Goal: Task Accomplishment & Management: Use online tool/utility

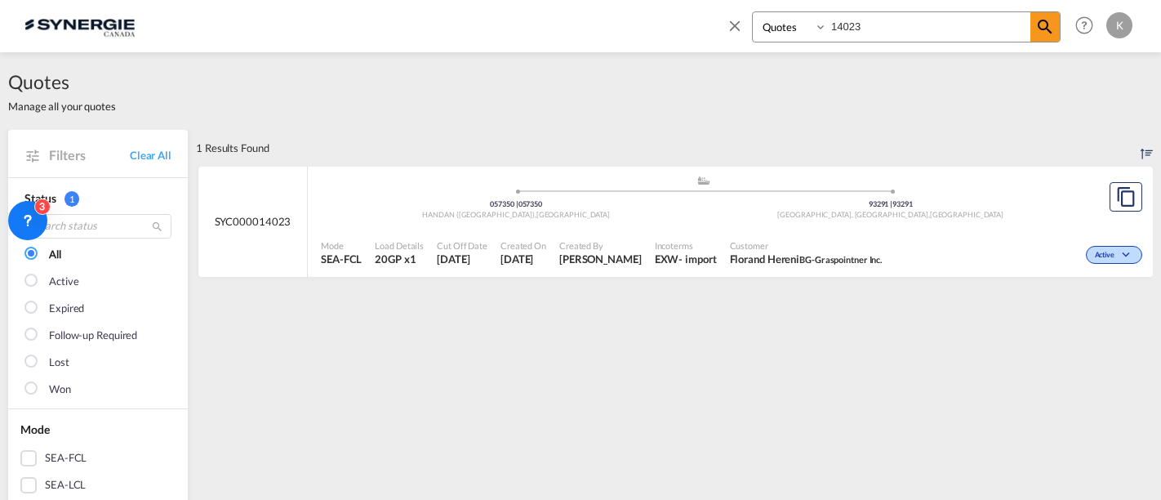
select select "Quotes"
drag, startPoint x: 870, startPoint y: 26, endPoint x: 782, endPoint y: 29, distance: 88.2
click at [782, 29] on div "Bookings Quotes Enquiries 14023" at bounding box center [906, 26] width 309 height 31
drag, startPoint x: 864, startPoint y: 27, endPoint x: 749, endPoint y: 37, distance: 115.6
click at [749, 37] on div "Bookings Quotes Enquiries 14023" at bounding box center [893, 30] width 335 height 39
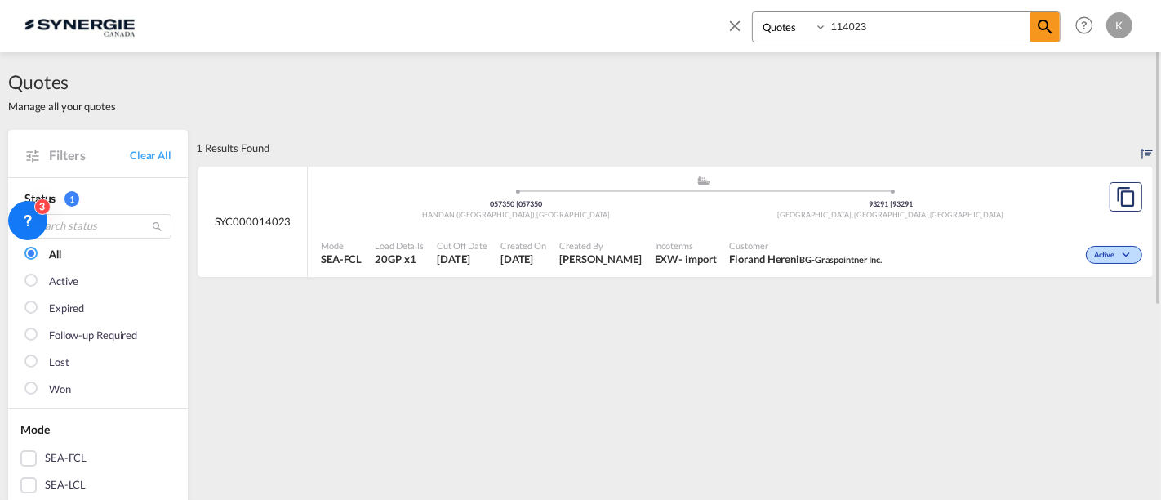
click at [833, 29] on input "114023" at bounding box center [928, 26] width 203 height 29
type input "13873"
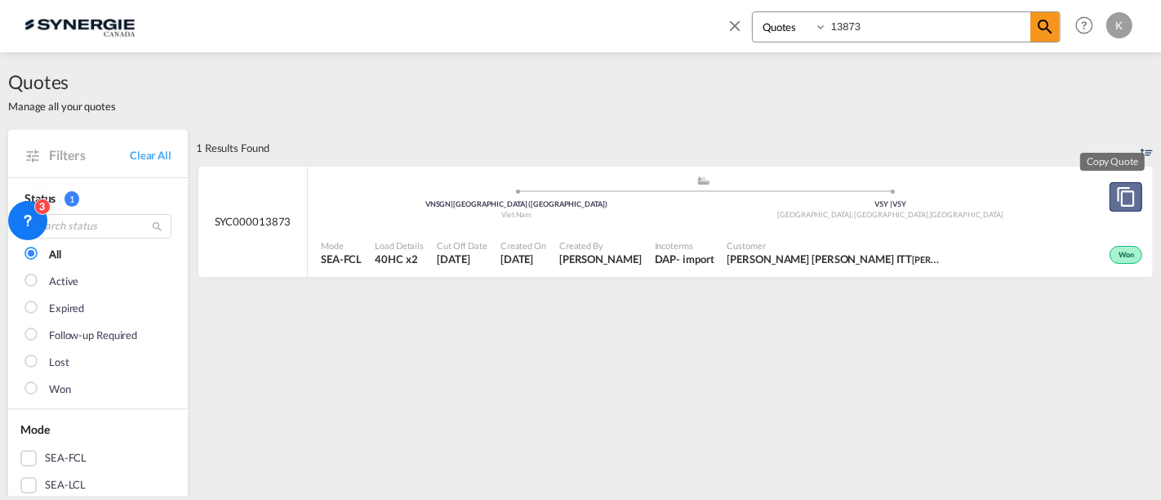
click at [1110, 203] on button "Copy Quote" at bounding box center [1126, 196] width 33 height 29
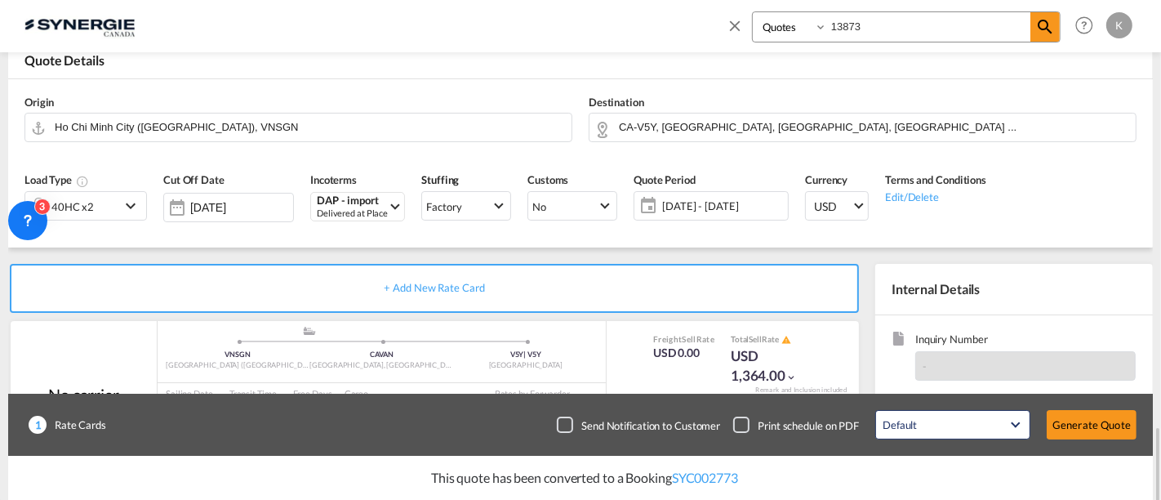
scroll to position [322, 0]
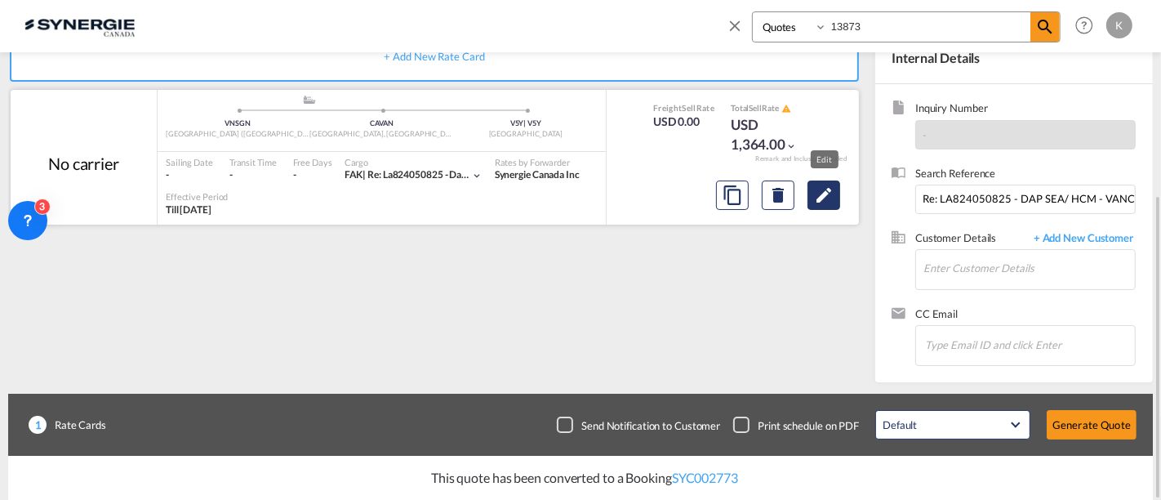
click at [817, 192] on md-icon "Edit" at bounding box center [824, 195] width 20 height 20
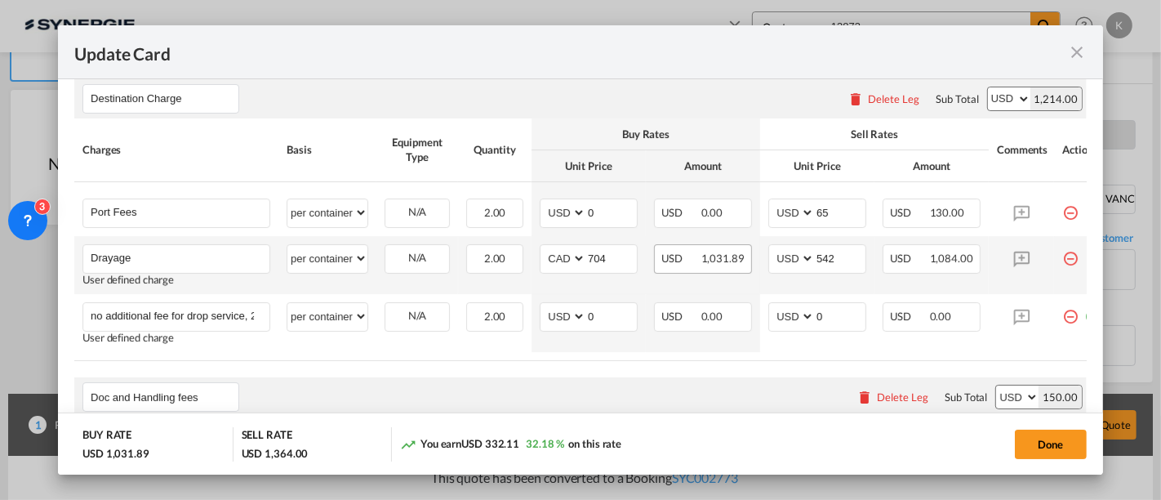
scroll to position [544, 0]
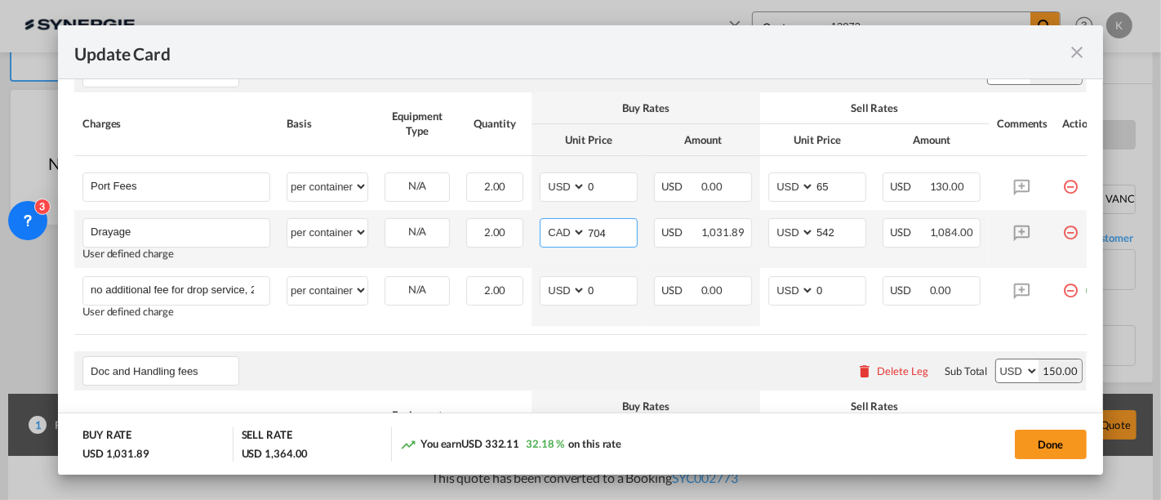
drag, startPoint x: 617, startPoint y: 230, endPoint x: 564, endPoint y: 227, distance: 52.4
click at [564, 227] on md-input-container "AED AFN ALL AMD ANG AOA ARS AUD AWG AZN BAM BBD BDT BGN BHD BIF BMD BND [PERSON…" at bounding box center [589, 232] width 98 height 29
type input "793"
click at [841, 233] on input "542" at bounding box center [840, 231] width 51 height 25
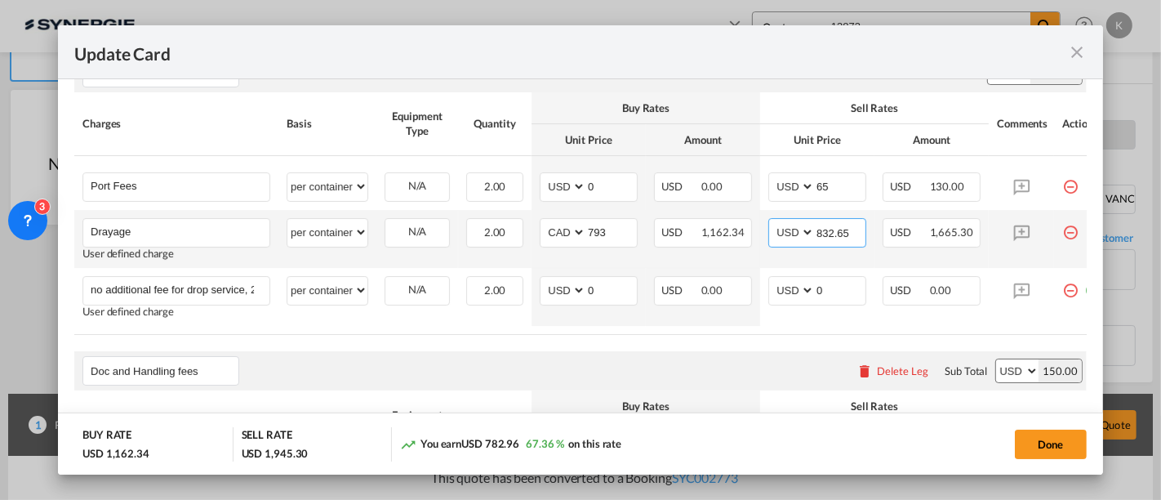
click at [843, 232] on input "832.65" at bounding box center [840, 231] width 51 height 25
click at [830, 237] on input "832.65" at bounding box center [840, 231] width 51 height 25
type input "832.65"
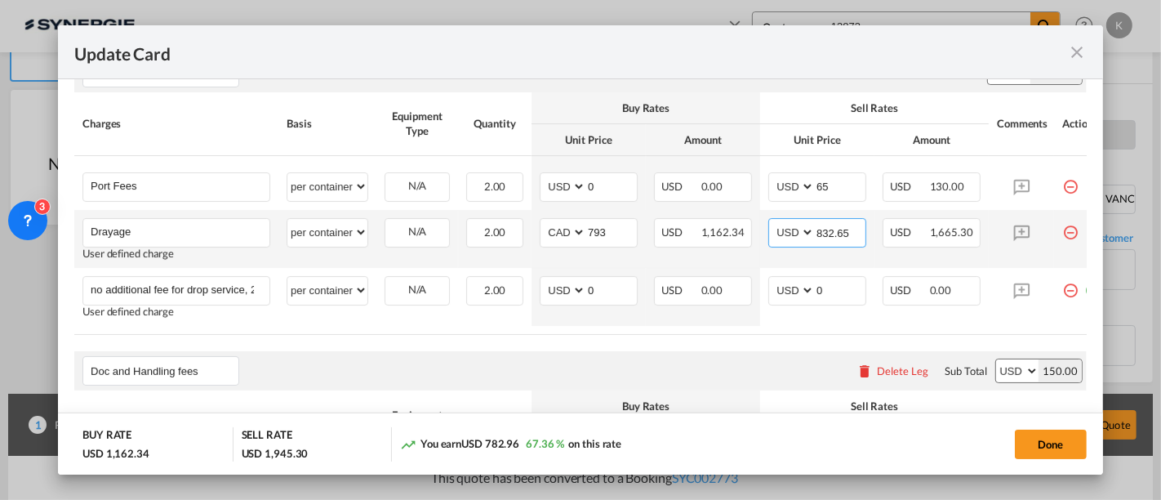
click at [795, 225] on select "AED AFN ALL AMD ANG AOA ARS AUD AWG AZN BAM BBD BDT BGN BHD BIF BMD BND BOB BRL…" at bounding box center [793, 232] width 42 height 22
select select "string:CAD"
click at [772, 221] on select "AED AFN ALL AMD ANG AOA ARS AUD AWG AZN BAM BBD BDT BGN BHD BIF BMD BND BOB BRL…" at bounding box center [793, 232] width 42 height 22
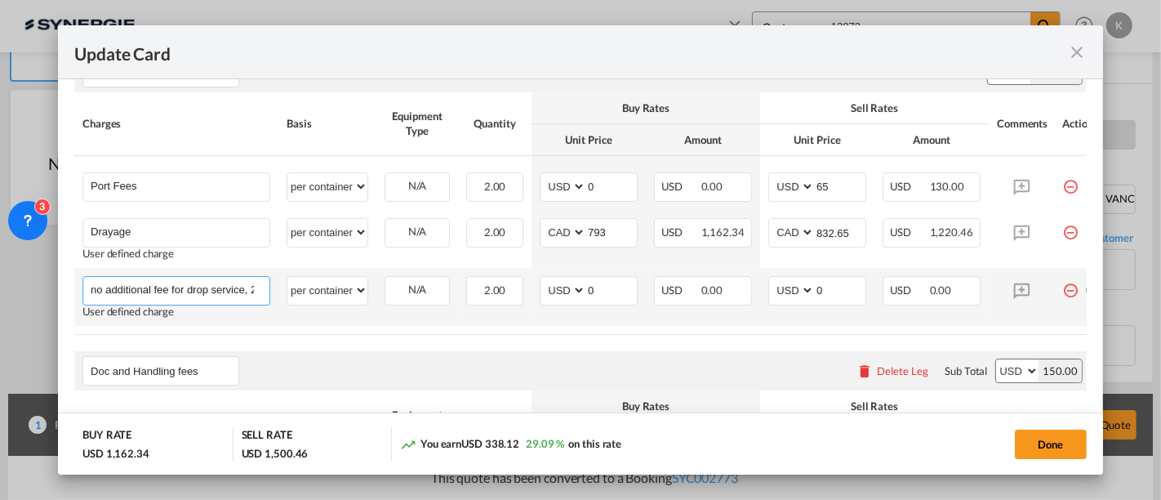
click at [221, 291] on input "no additional fee for drop service, 2 days free for chassis then 50.00 per day …" at bounding box center [180, 289] width 179 height 25
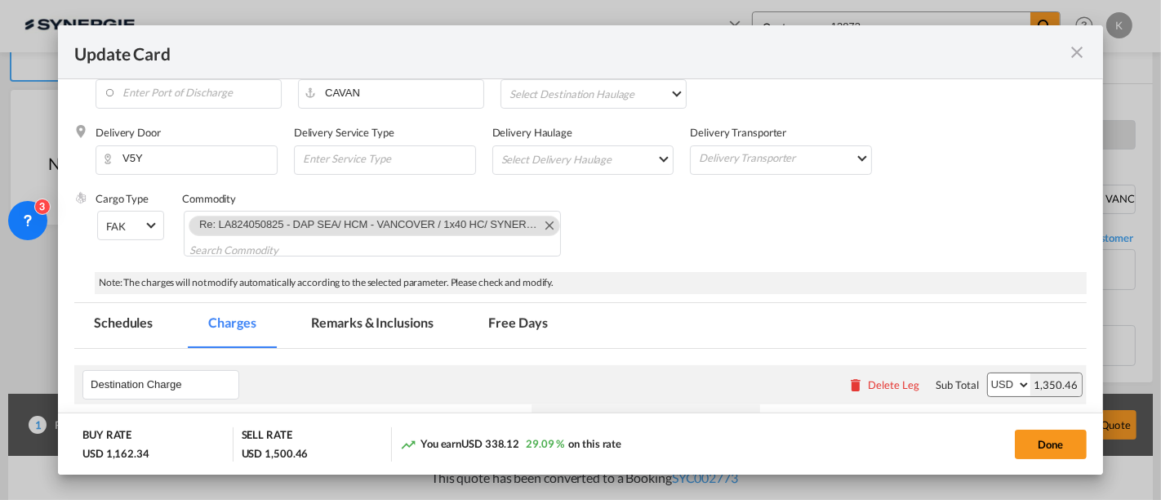
scroll to position [229, 0]
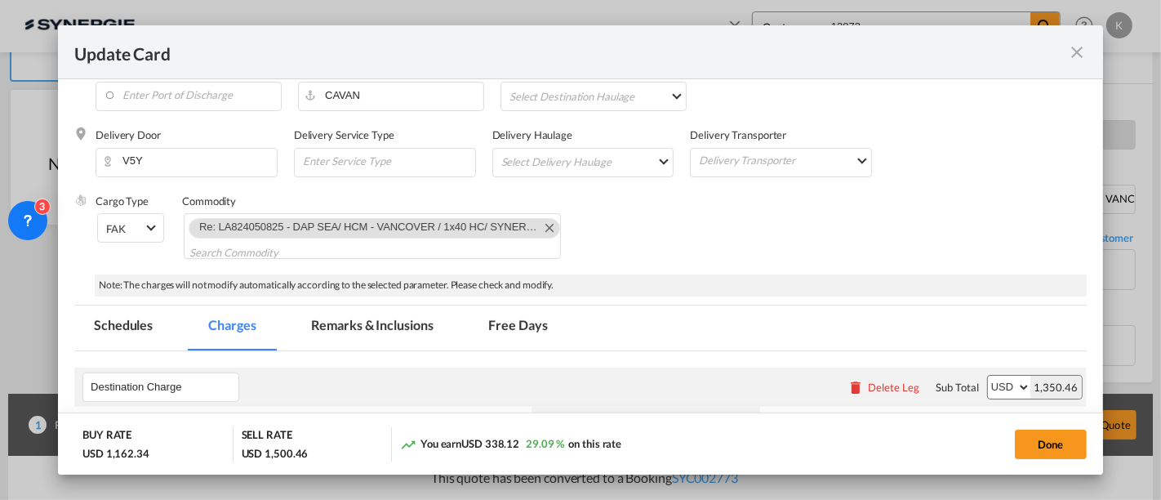
click at [394, 324] on md-tab-item "Remarks & Inclusions" at bounding box center [372, 327] width 161 height 45
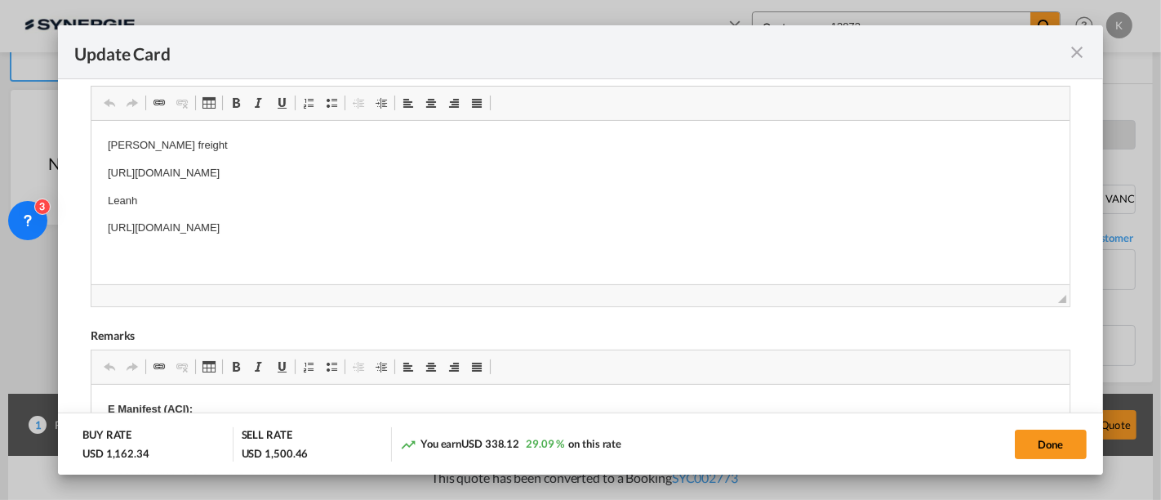
scroll to position [540, 0]
click at [235, 167] on p "[URL][DOMAIN_NAME]" at bounding box center [581, 170] width 946 height 17
click at [1053, 446] on button "Done" at bounding box center [1051, 444] width 72 height 29
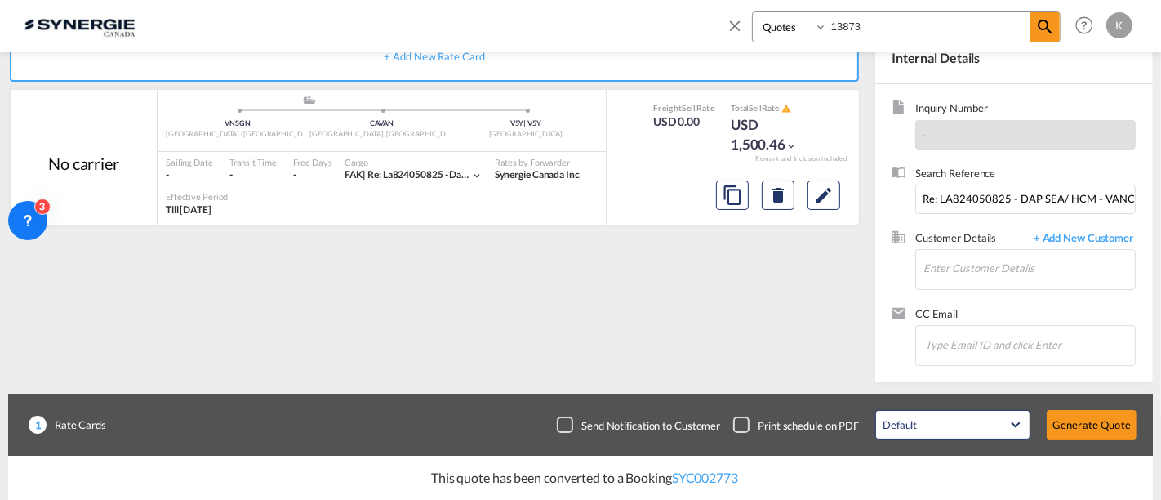
type input "[DATE]"
click at [951, 271] on input "Enter Customer Details" at bounding box center [1030, 268] width 212 height 37
paste input "[EMAIL_ADDRESS][DOMAIN_NAME]"
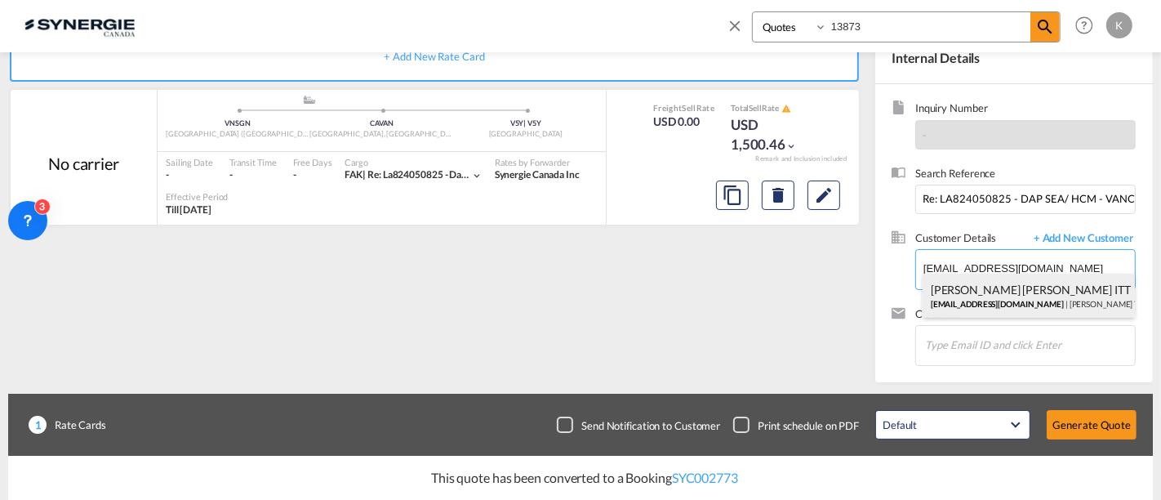
click at [976, 289] on div "[PERSON_NAME] [PERSON_NAME] ITT [EMAIL_ADDRESS][DOMAIN_NAME] | [PERSON_NAME] TR…" at bounding box center [1029, 296] width 213 height 44
type input "[PERSON_NAME] TRANSPORT, [PERSON_NAME] [PERSON_NAME] ITT, [EMAIL_ADDRESS][DOMAI…"
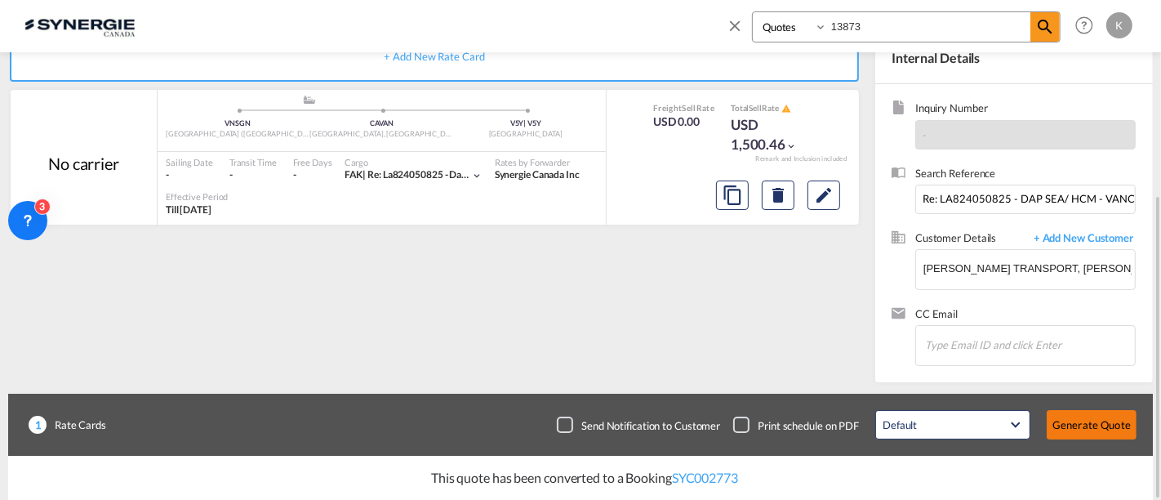
click at [1083, 429] on button "Generate Quote" at bounding box center [1092, 424] width 90 height 29
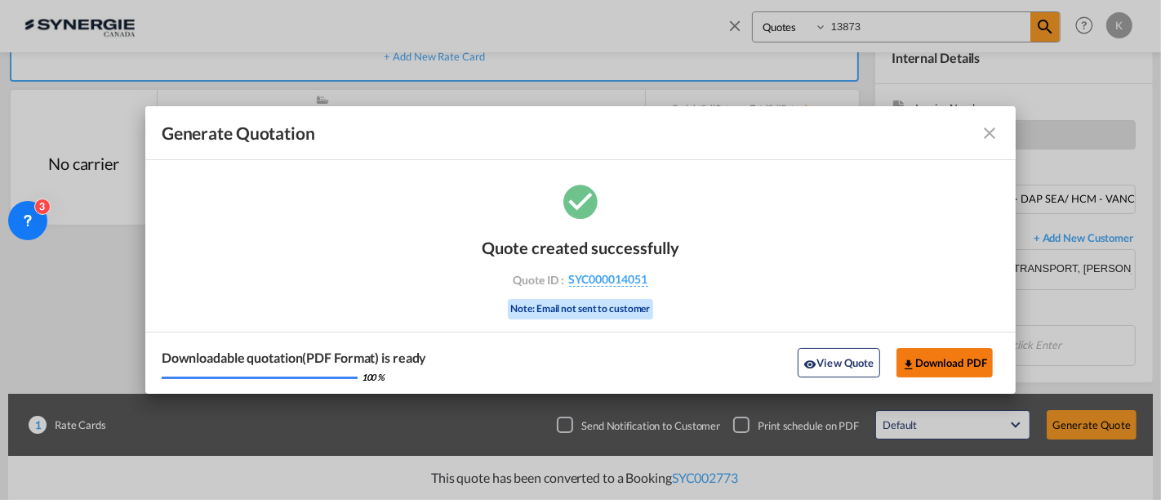
click at [925, 361] on button "Download PDF" at bounding box center [945, 362] width 97 height 29
click at [987, 134] on md-icon "icon-close fg-AAA8AD cursor m-0" at bounding box center [990, 133] width 20 height 20
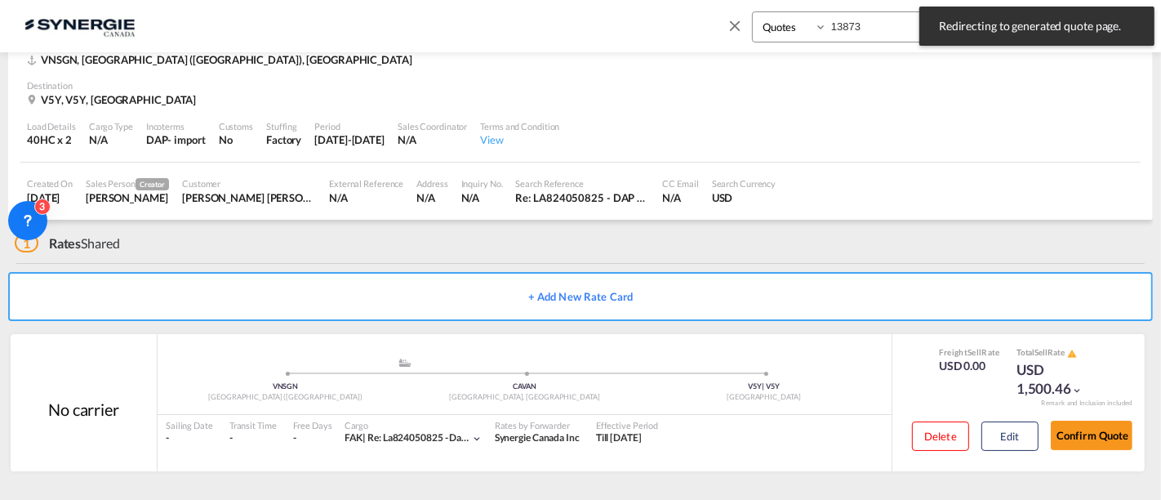
scroll to position [94, 0]
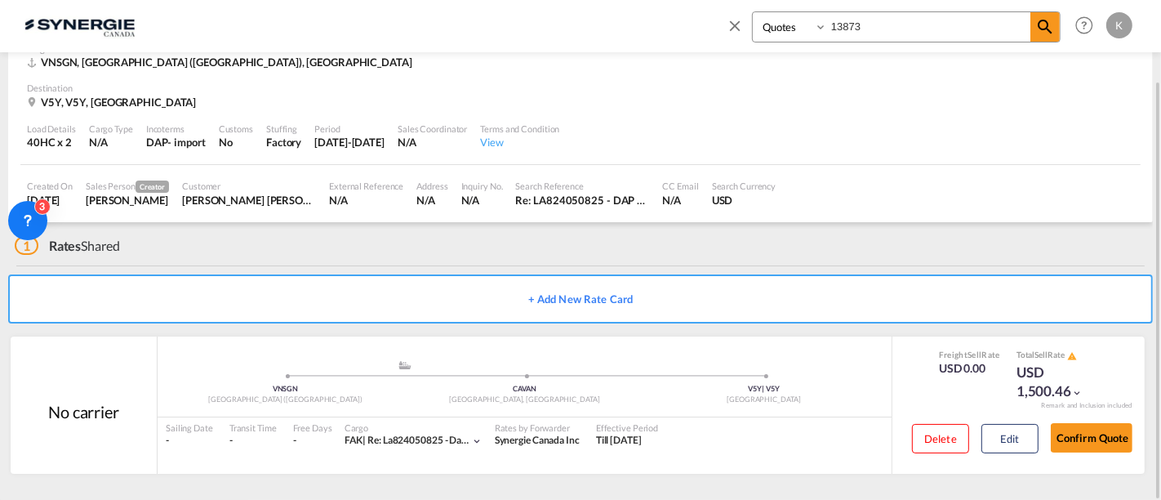
drag, startPoint x: 860, startPoint y: 26, endPoint x: 820, endPoint y: 26, distance: 40.0
click at [820, 26] on div "Bookings Quotes Enquiries 13873" at bounding box center [906, 26] width 309 height 31
type input "13930"
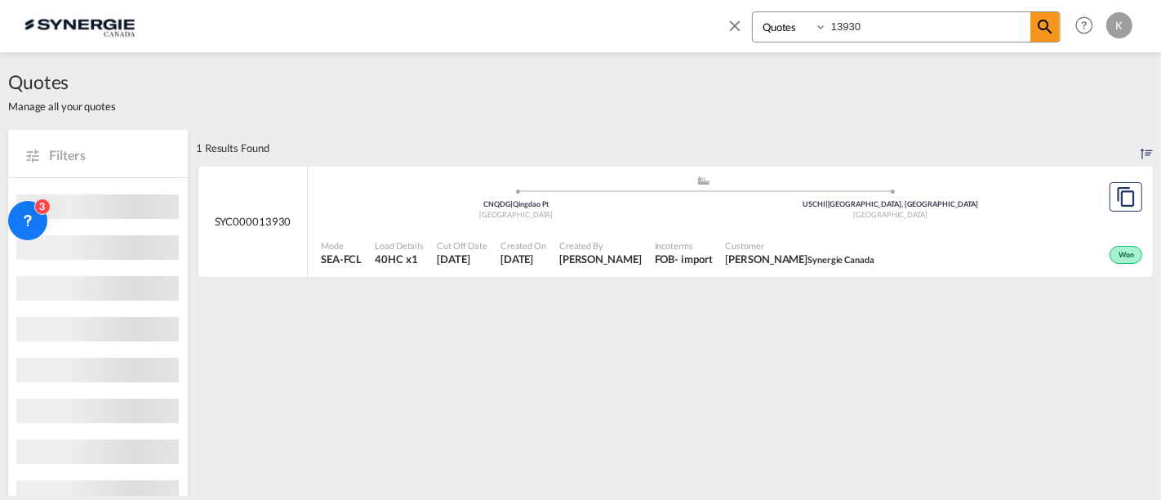
click at [929, 246] on div "Won" at bounding box center [1013, 253] width 265 height 41
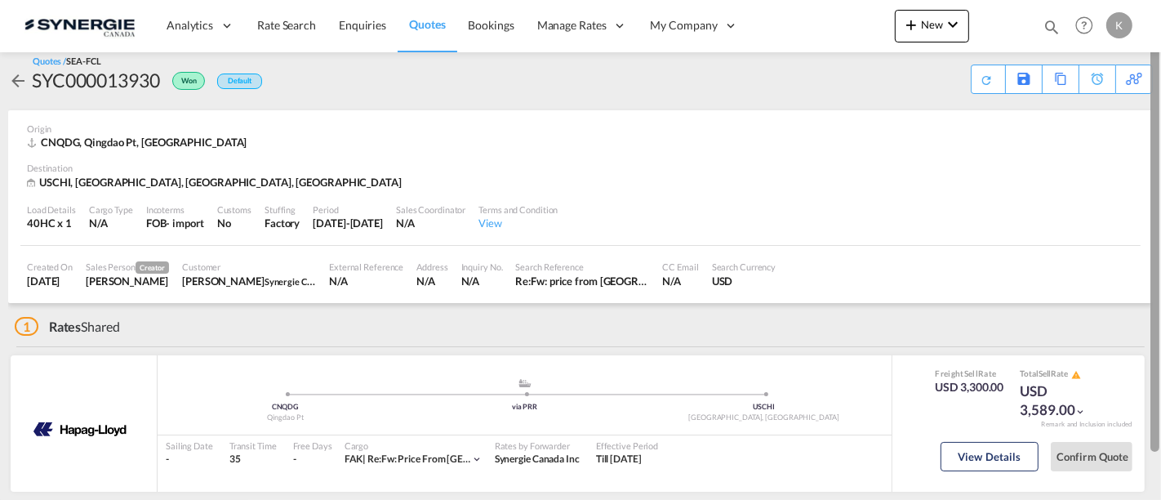
scroll to position [18, 0]
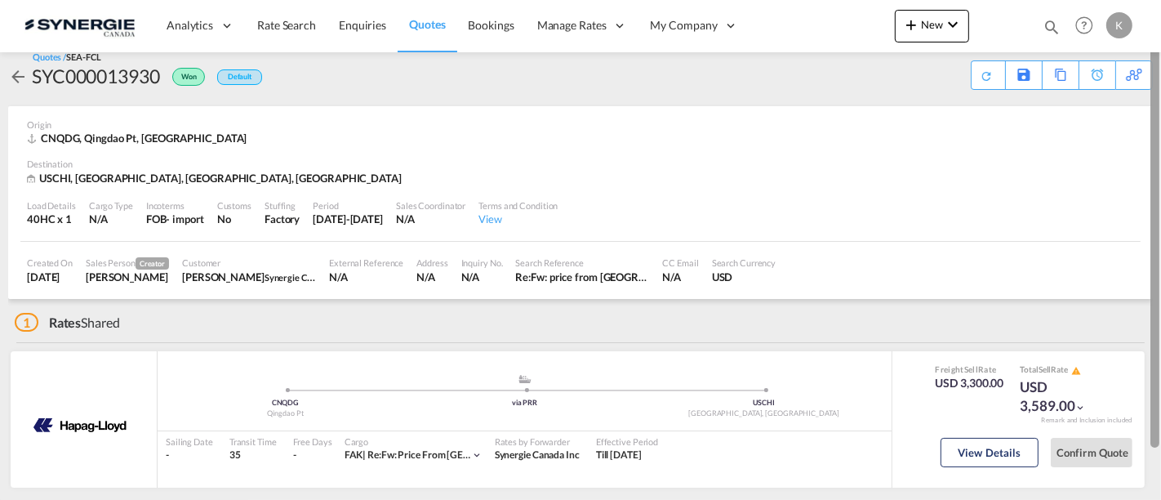
drag, startPoint x: 1151, startPoint y: 136, endPoint x: 1152, endPoint y: 152, distance: 15.5
click at [1152, 152] on div at bounding box center [1155, 233] width 9 height 429
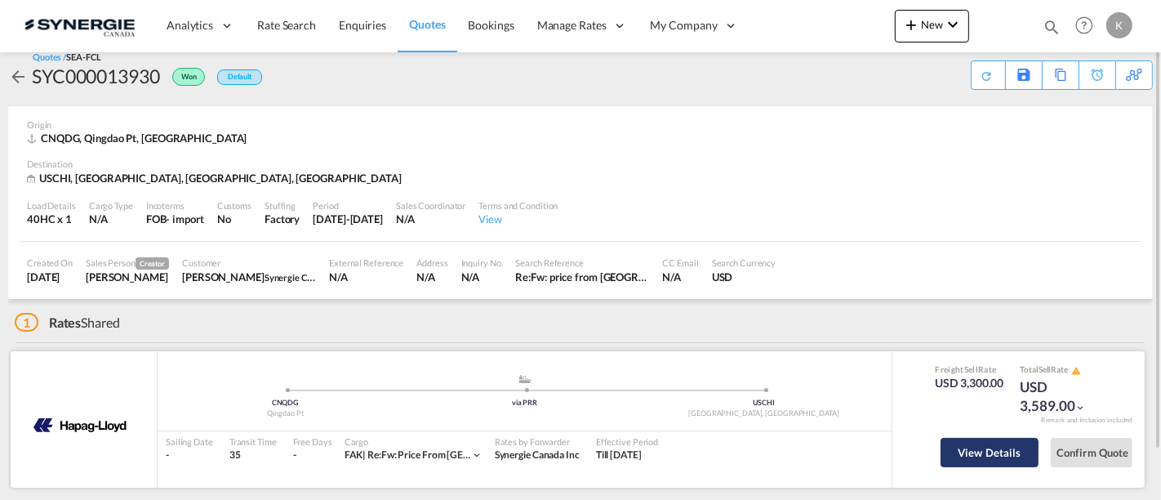
click at [973, 447] on button "View Details" at bounding box center [990, 452] width 98 height 29
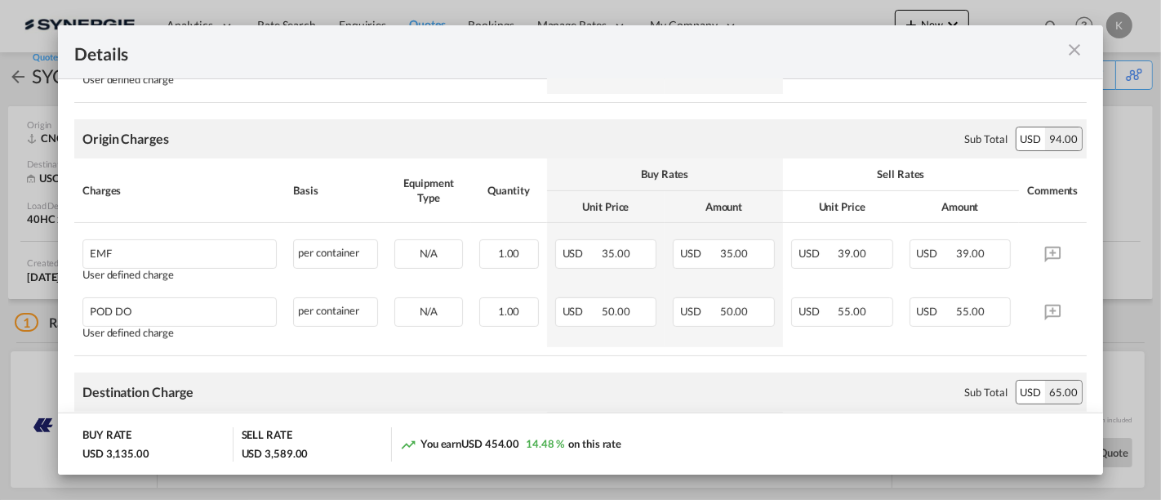
scroll to position [602, 0]
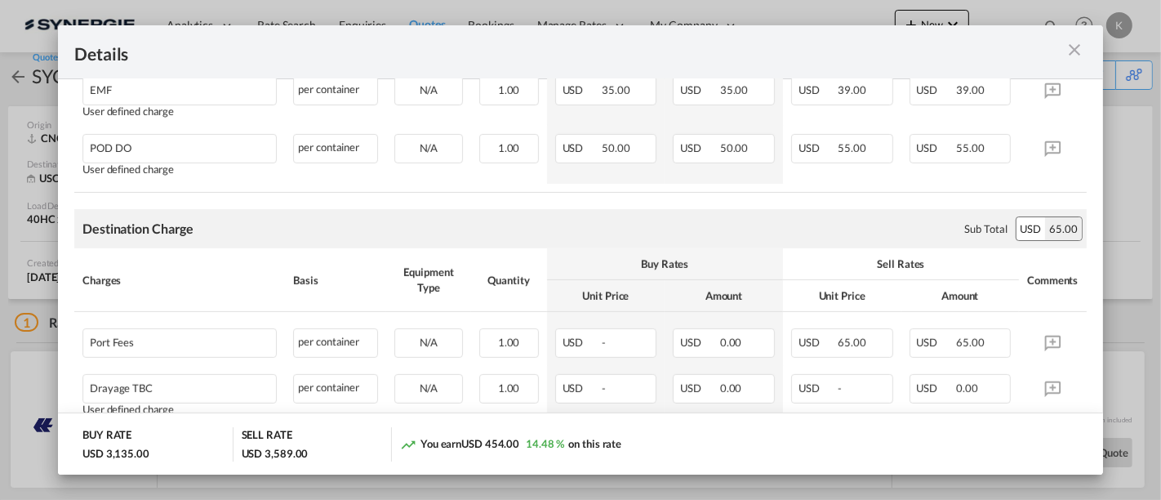
click at [1073, 55] on md-icon "icon-close m-3 fg-AAA8AD cursor" at bounding box center [1075, 50] width 20 height 20
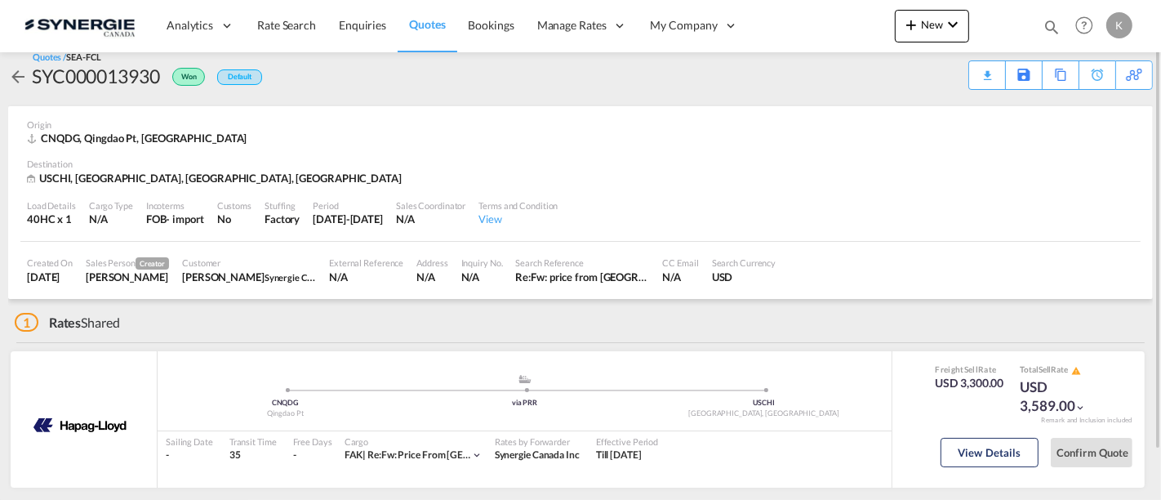
click at [1043, 21] on md-icon "icon-magnify" at bounding box center [1052, 27] width 18 height 18
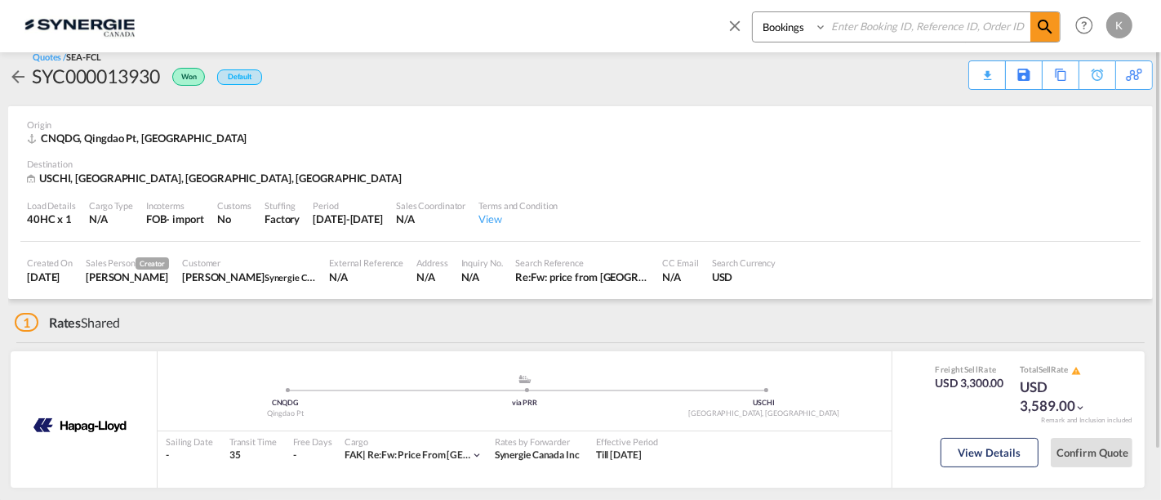
click at [905, 25] on input at bounding box center [928, 26] width 203 height 29
click at [777, 25] on select "Bookings Quotes Enquiries" at bounding box center [792, 26] width 78 height 29
select select "Quotes"
click at [753, 12] on select "Bookings Quotes Enquiries" at bounding box center [792, 26] width 78 height 29
click at [844, 26] on input at bounding box center [928, 26] width 203 height 29
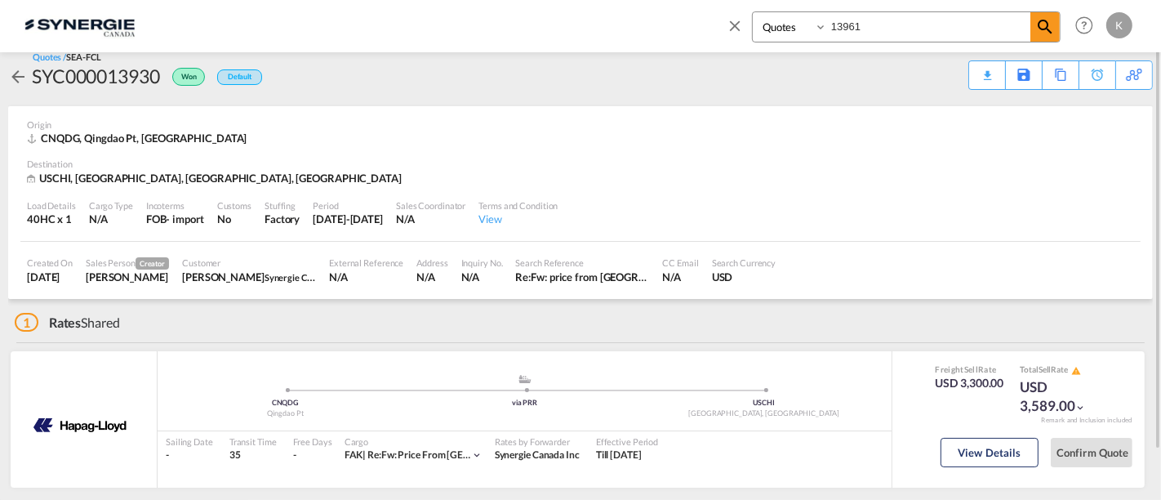
type input "13961"
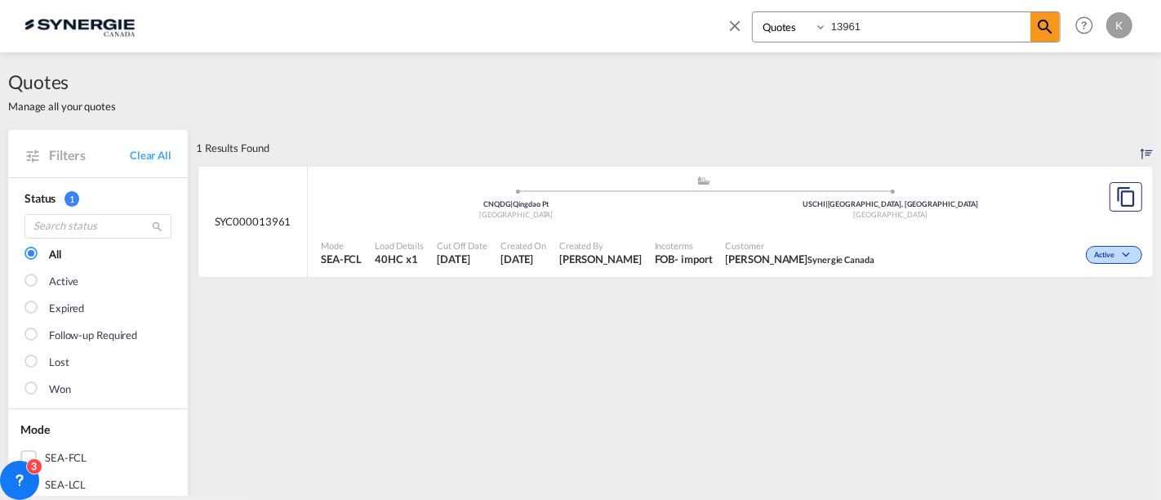
click at [709, 257] on div "- import" at bounding box center [694, 259] width 38 height 15
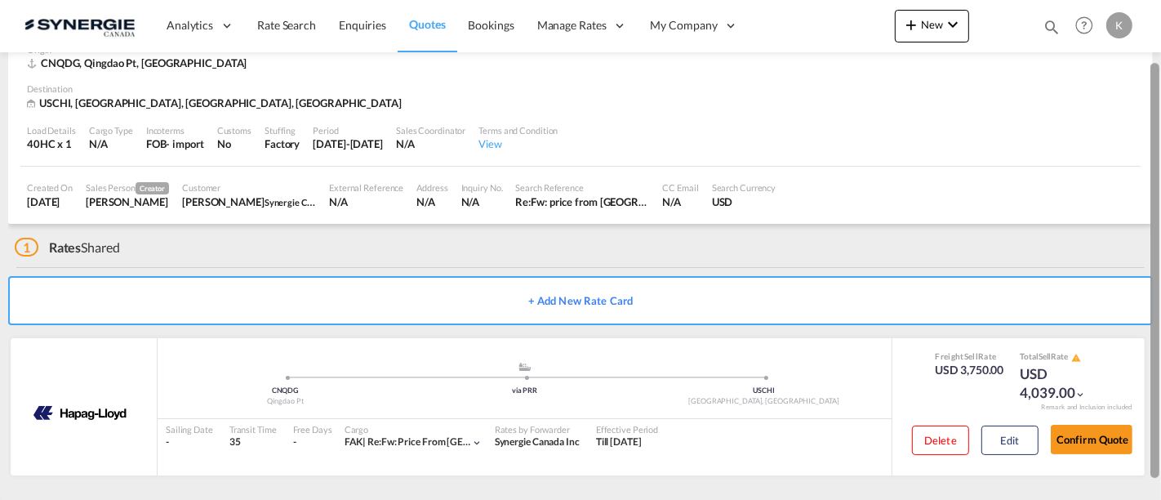
scroll to position [95, 0]
drag, startPoint x: 1157, startPoint y: 157, endPoint x: 1075, endPoint y: 347, distance: 207.4
click at [1138, 278] on md-content "Analytics Reports Dashboard Rate Search Enquiries Quotes Bookings" at bounding box center [580, 250] width 1161 height 500
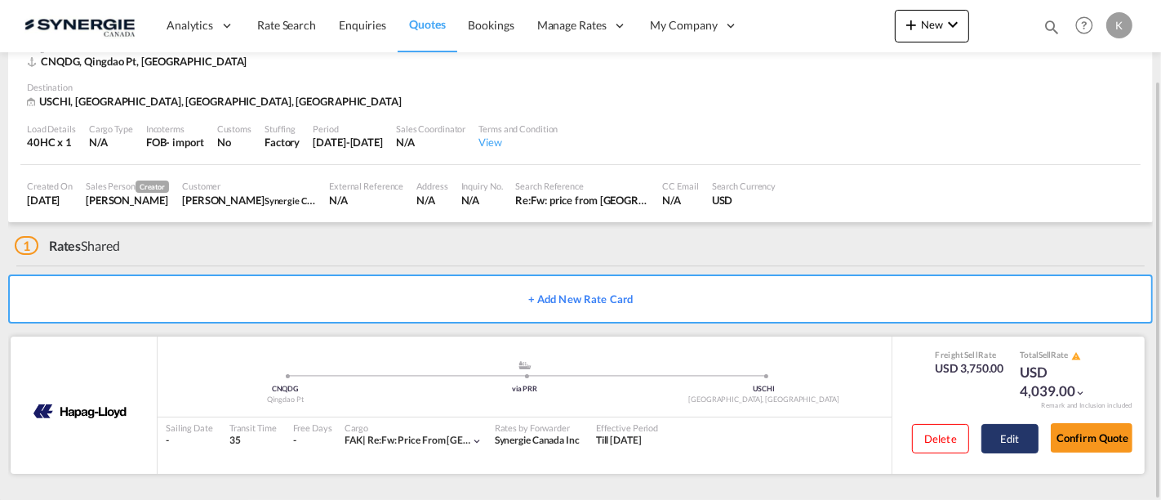
click at [1007, 425] on button "Edit" at bounding box center [1010, 438] width 57 height 29
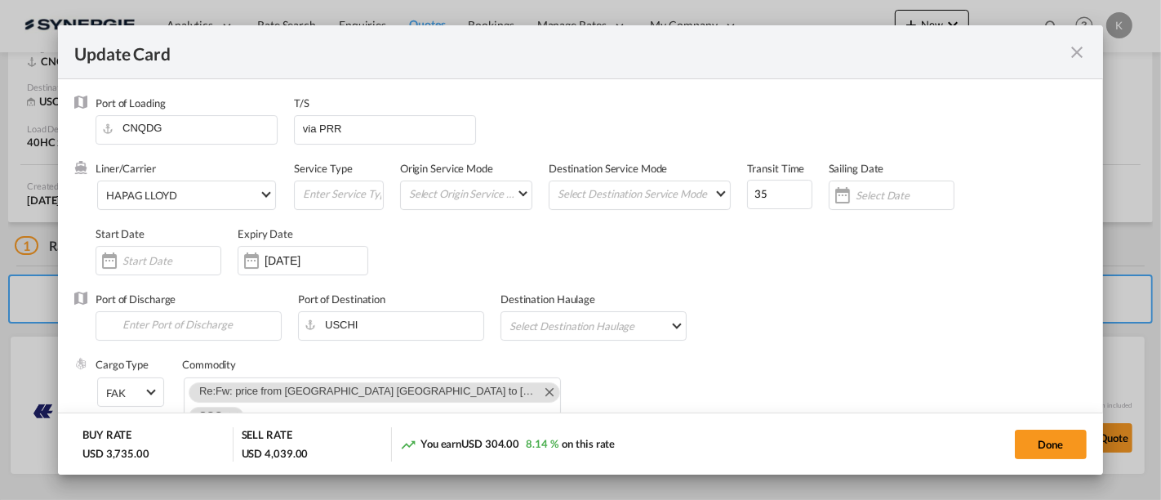
select select "per container"
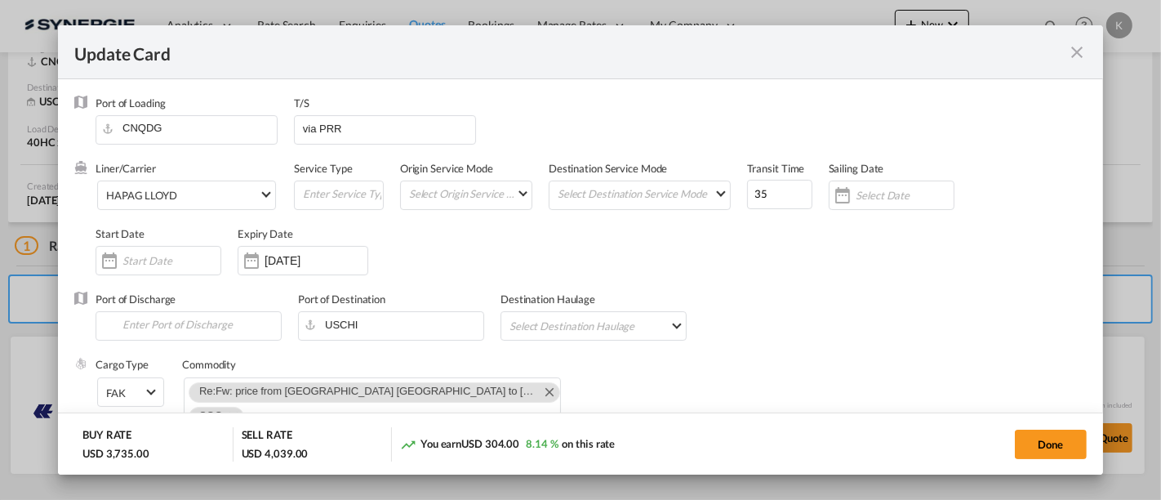
select select "per B/L"
select select "per shipment"
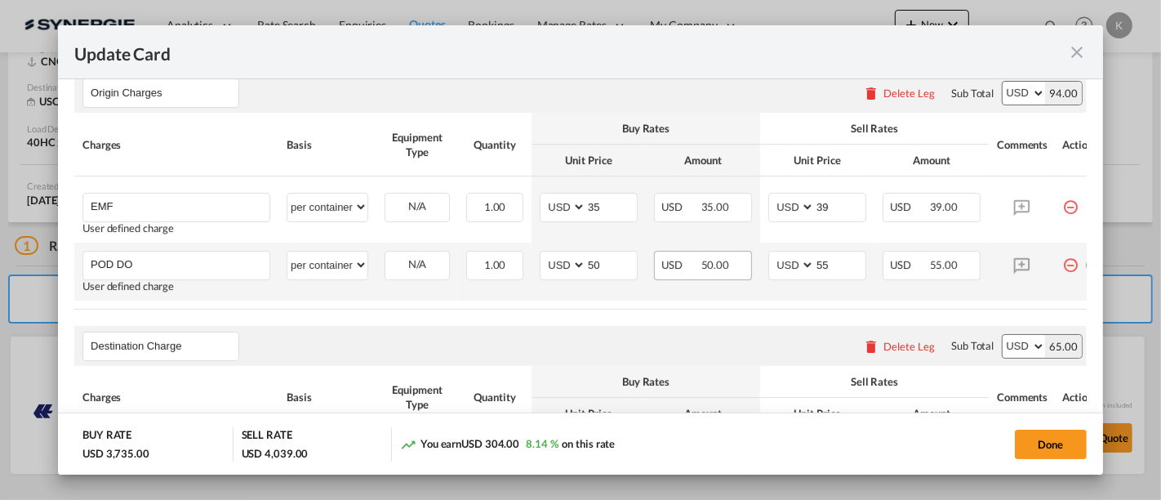
scroll to position [471, 0]
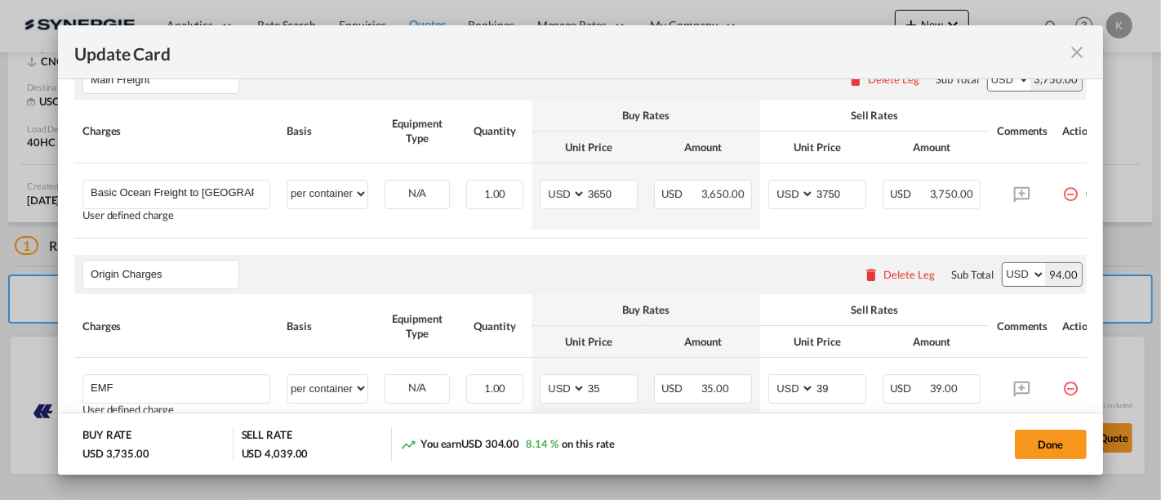
click at [95, 137] on th "Charges" at bounding box center [176, 132] width 204 height 64
